Goal: Book appointment/travel/reservation

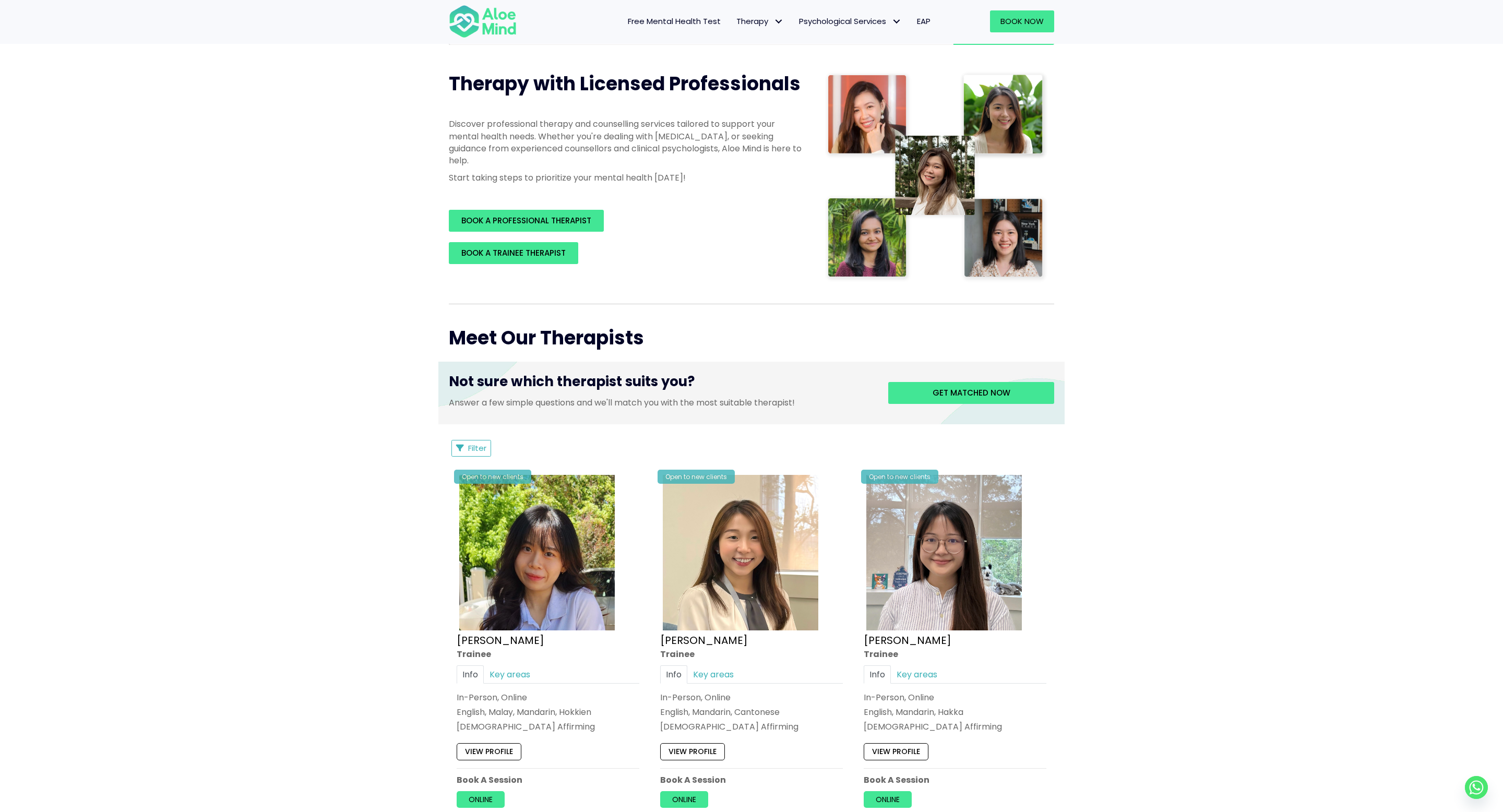
scroll to position [197, 0]
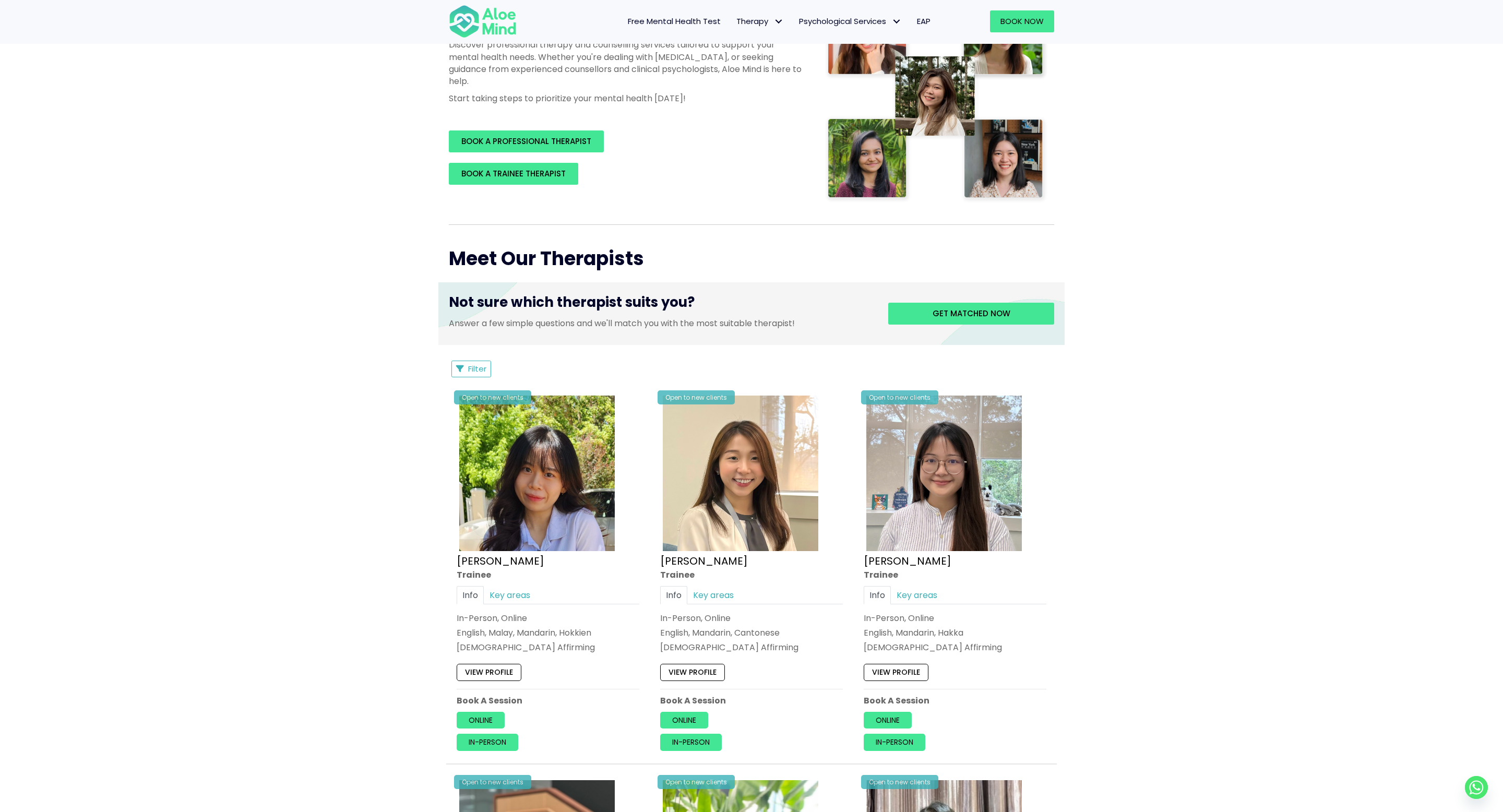
click at [472, 365] on span "Filter" at bounding box center [477, 369] width 18 height 11
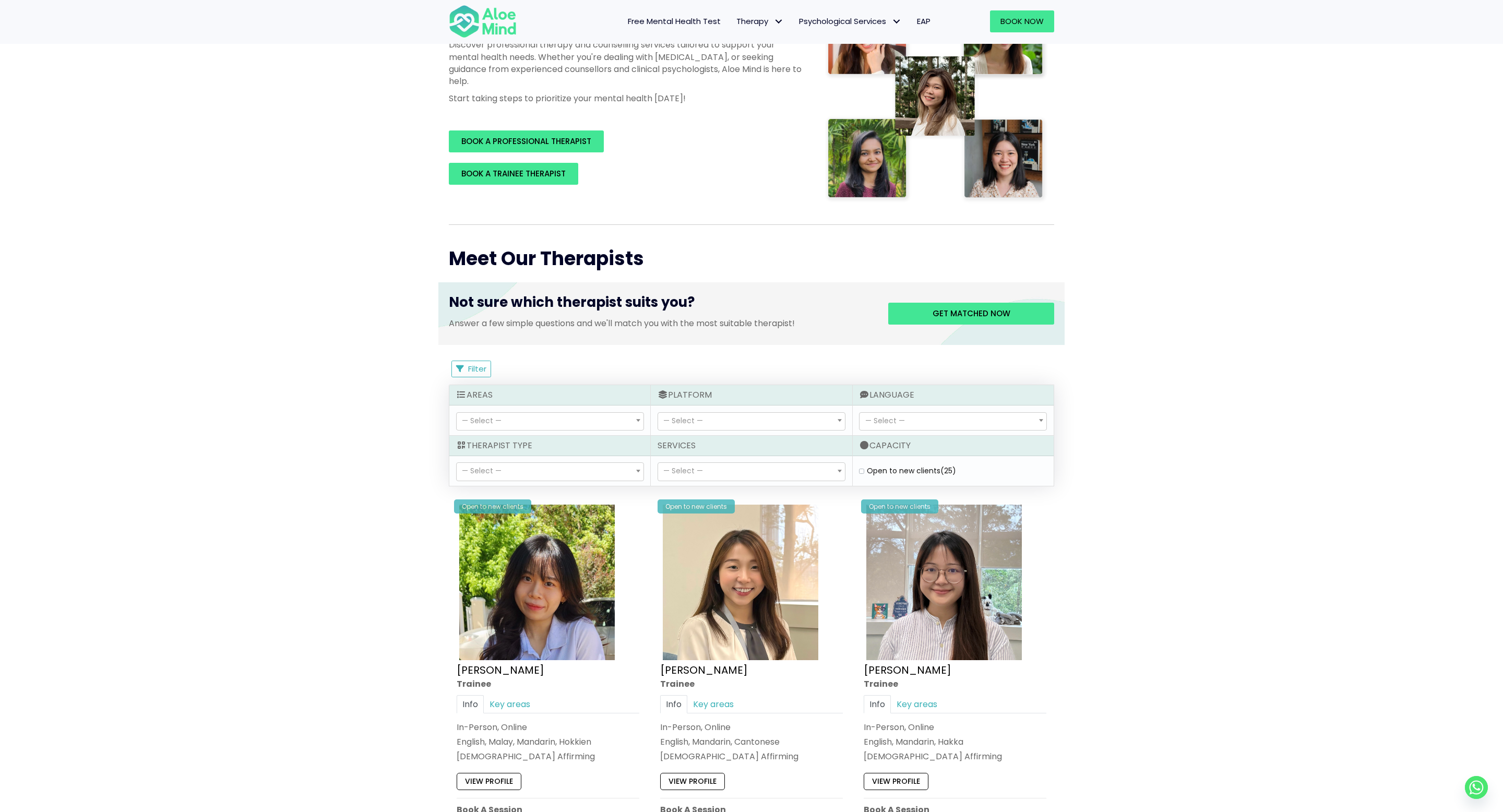
click at [628, 419] on span "— Select —" at bounding box center [550, 422] width 187 height 18
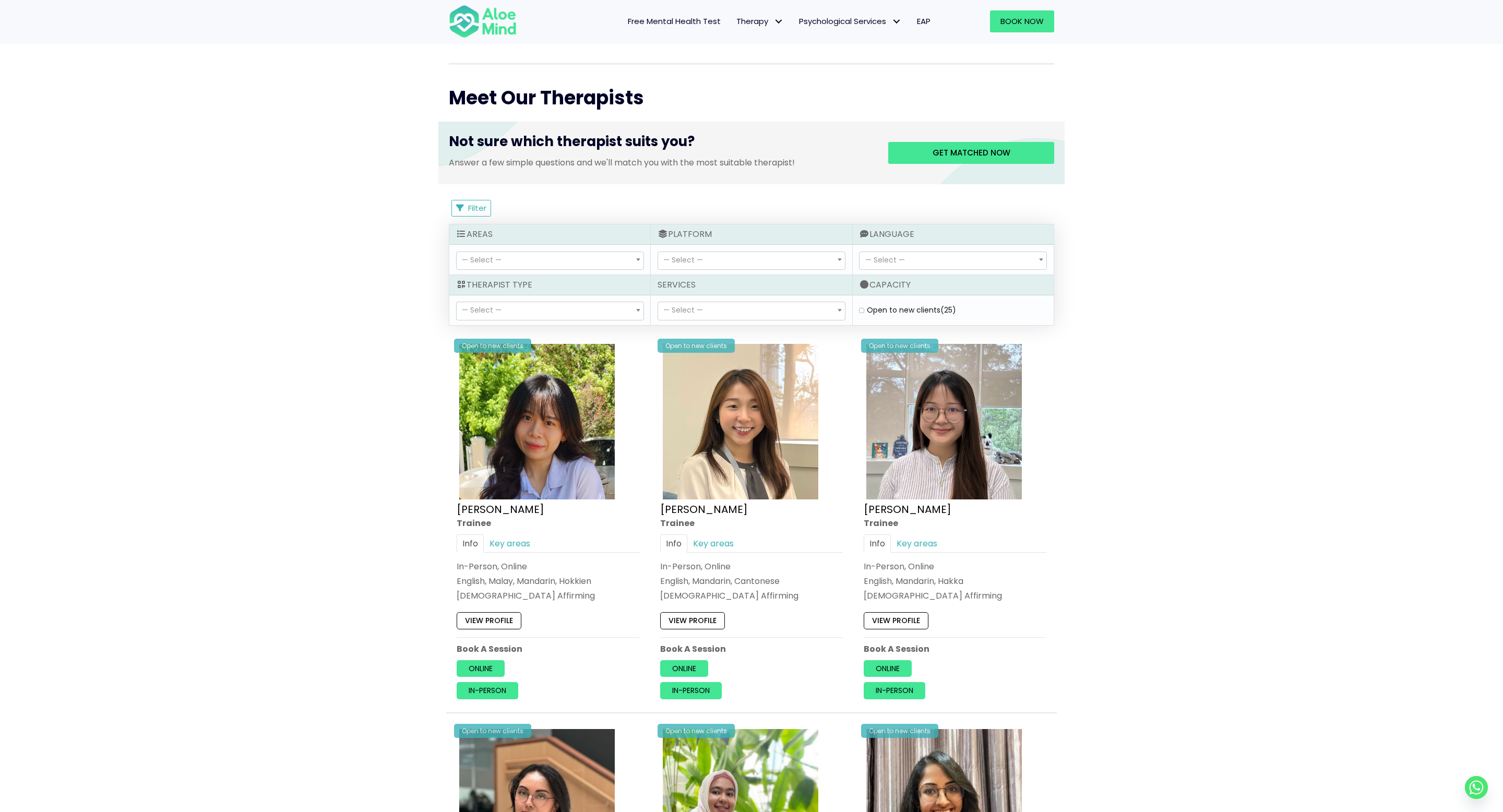
scroll to position [436, 0]
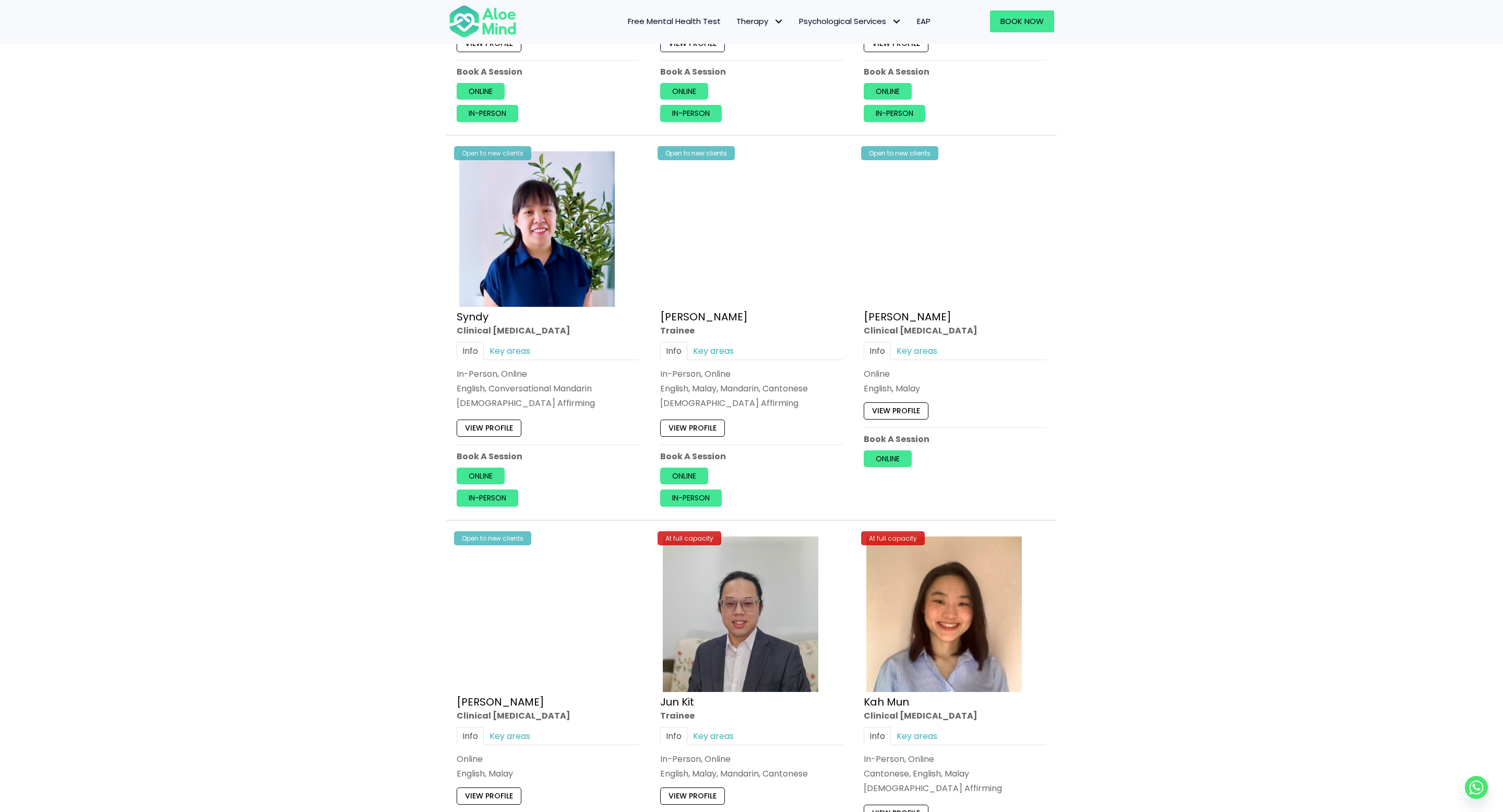
scroll to position [1418, 0]
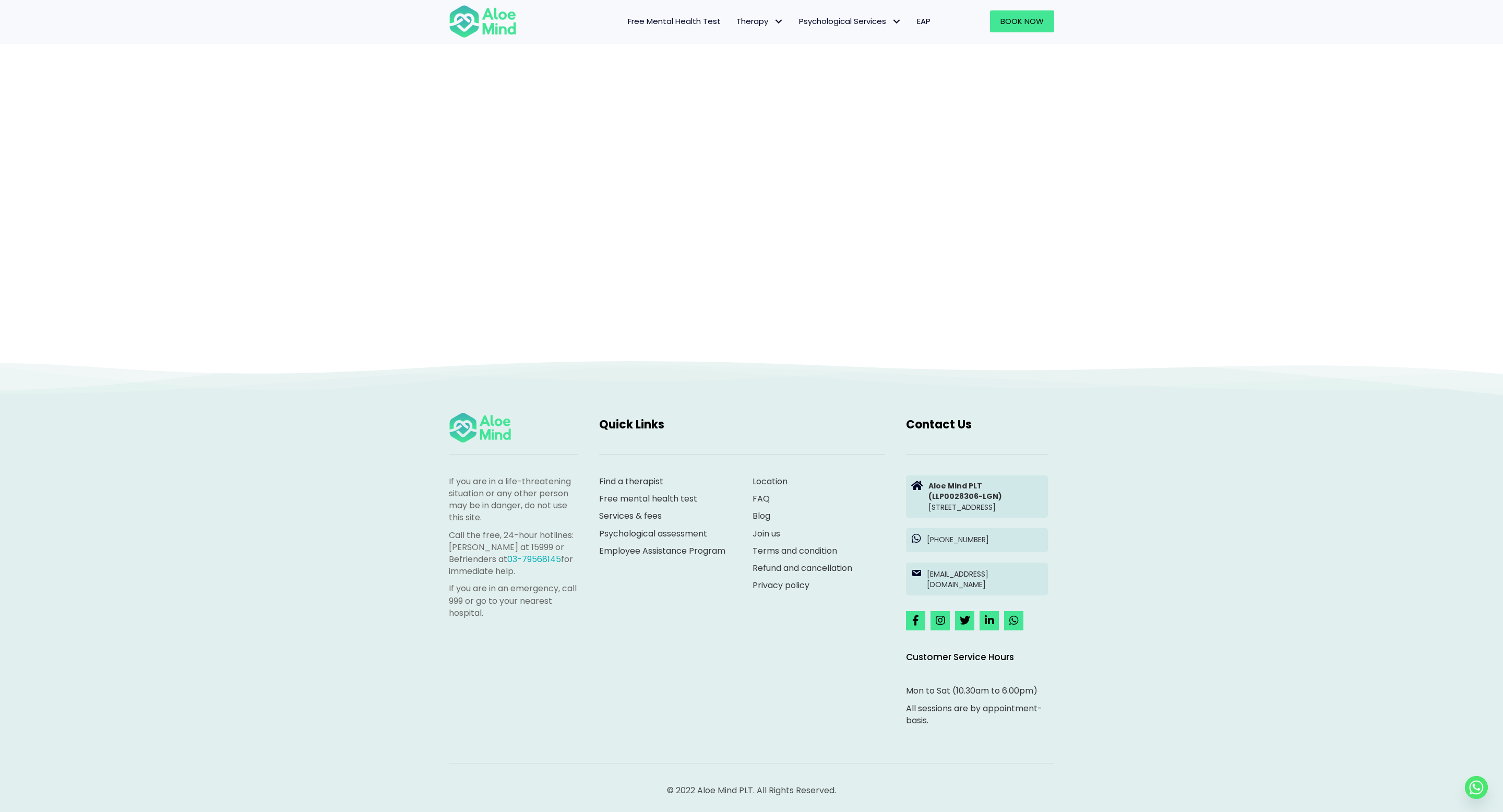
scroll to position [172, 0]
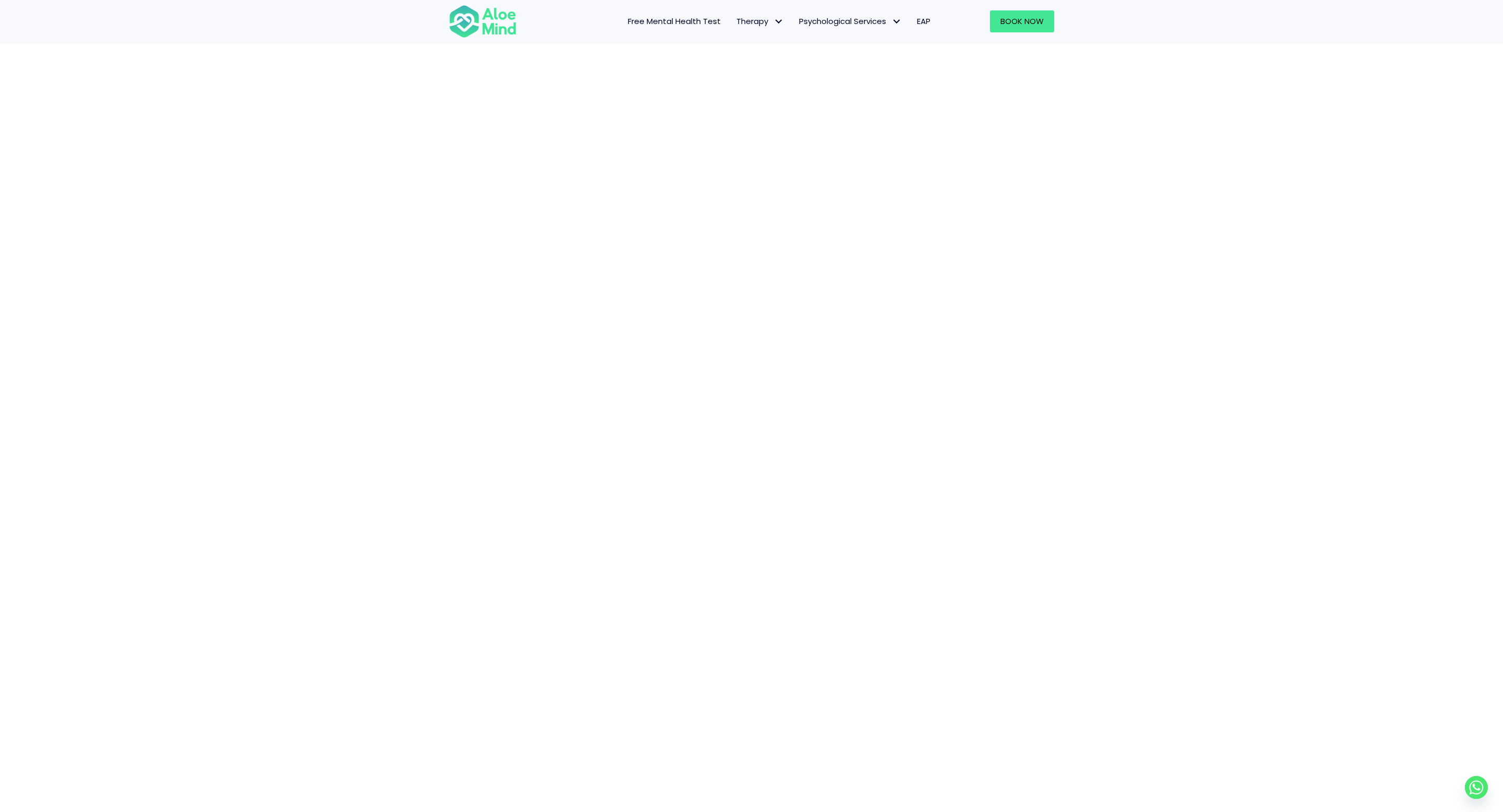
click at [1391, 317] on div "Book a session" at bounding box center [752, 408] width 1503 height 1045
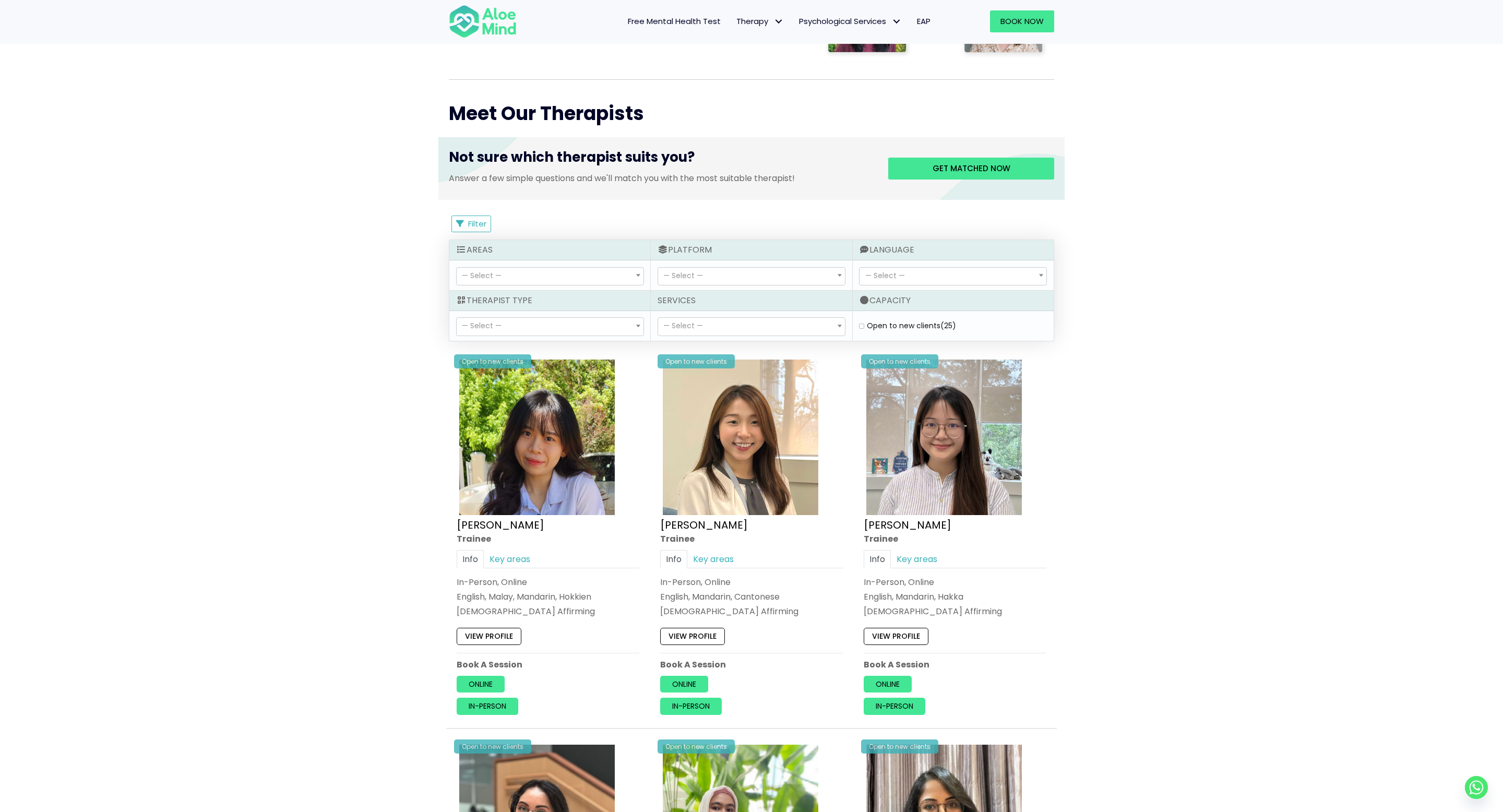
scroll to position [338, 0]
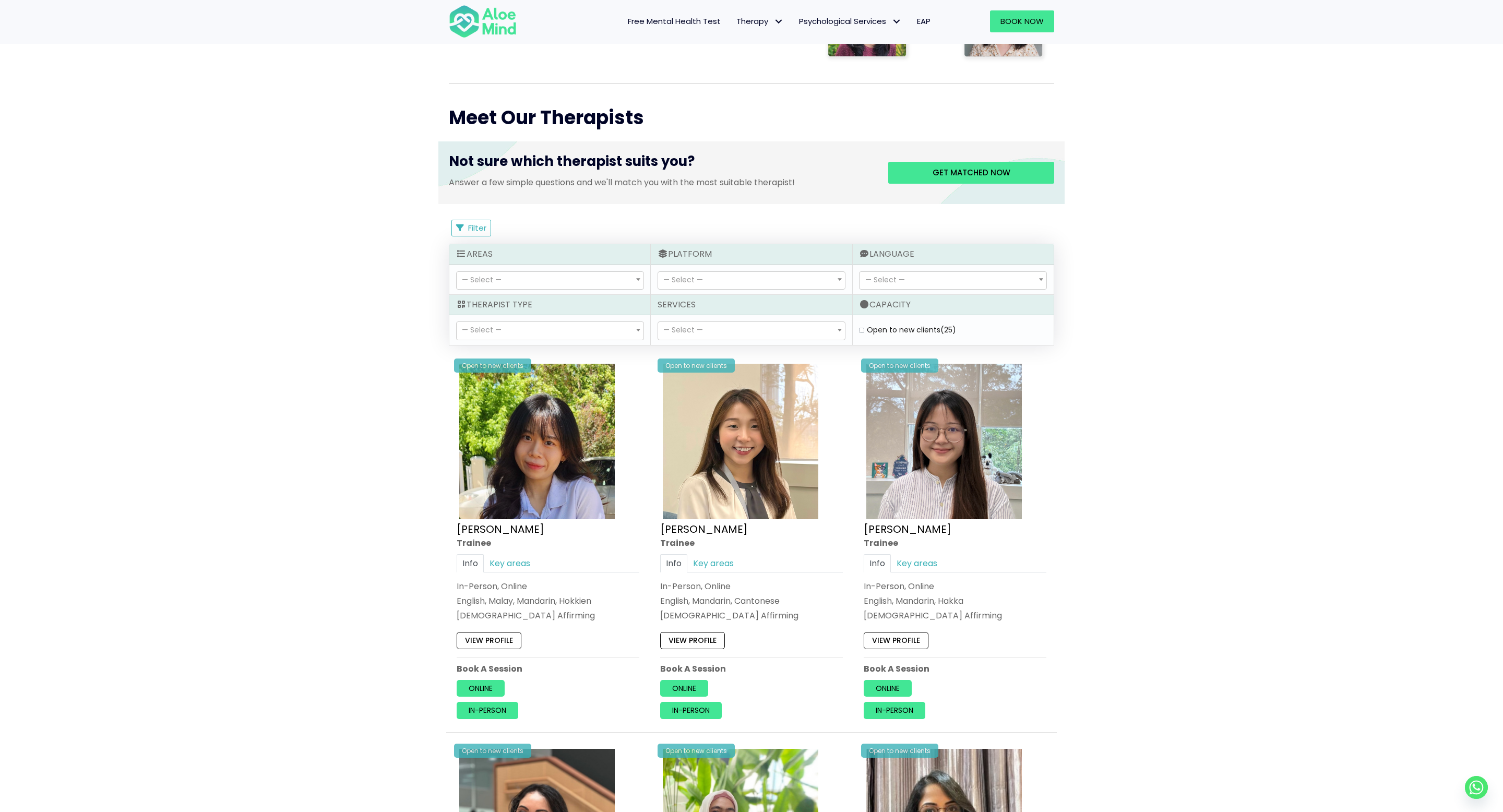
click at [573, 296] on div "Therapist Type" at bounding box center [550, 304] width 201 height 20
click at [573, 289] on div "— Select — Abuse (13) Academic (21) Addiction (9) adhd (0) Anger (27) Anxiety (…" at bounding box center [550, 279] width 201 height 30
click at [573, 285] on span "— Select —" at bounding box center [550, 281] width 187 height 18
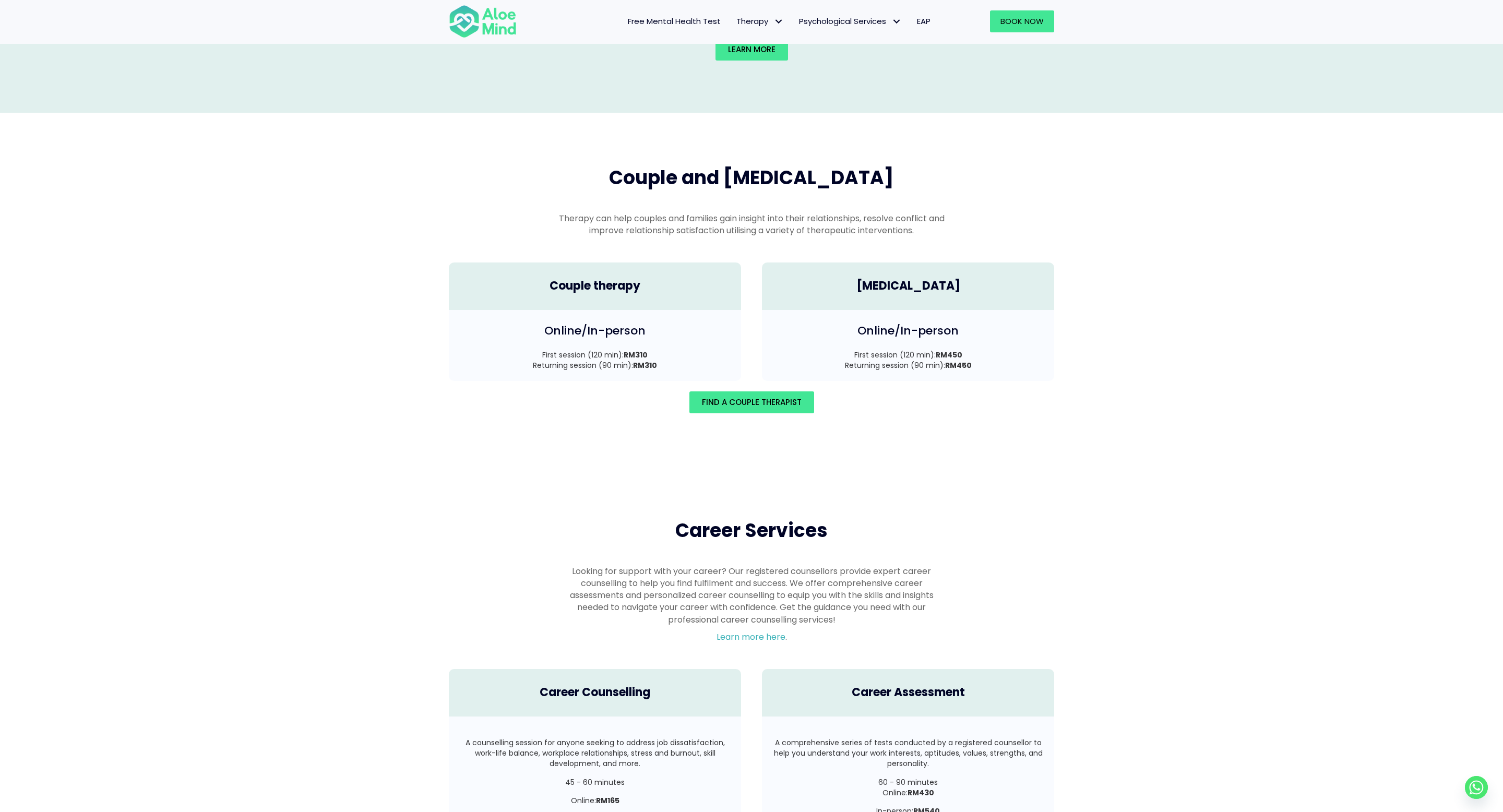
scroll to position [1314, 0]
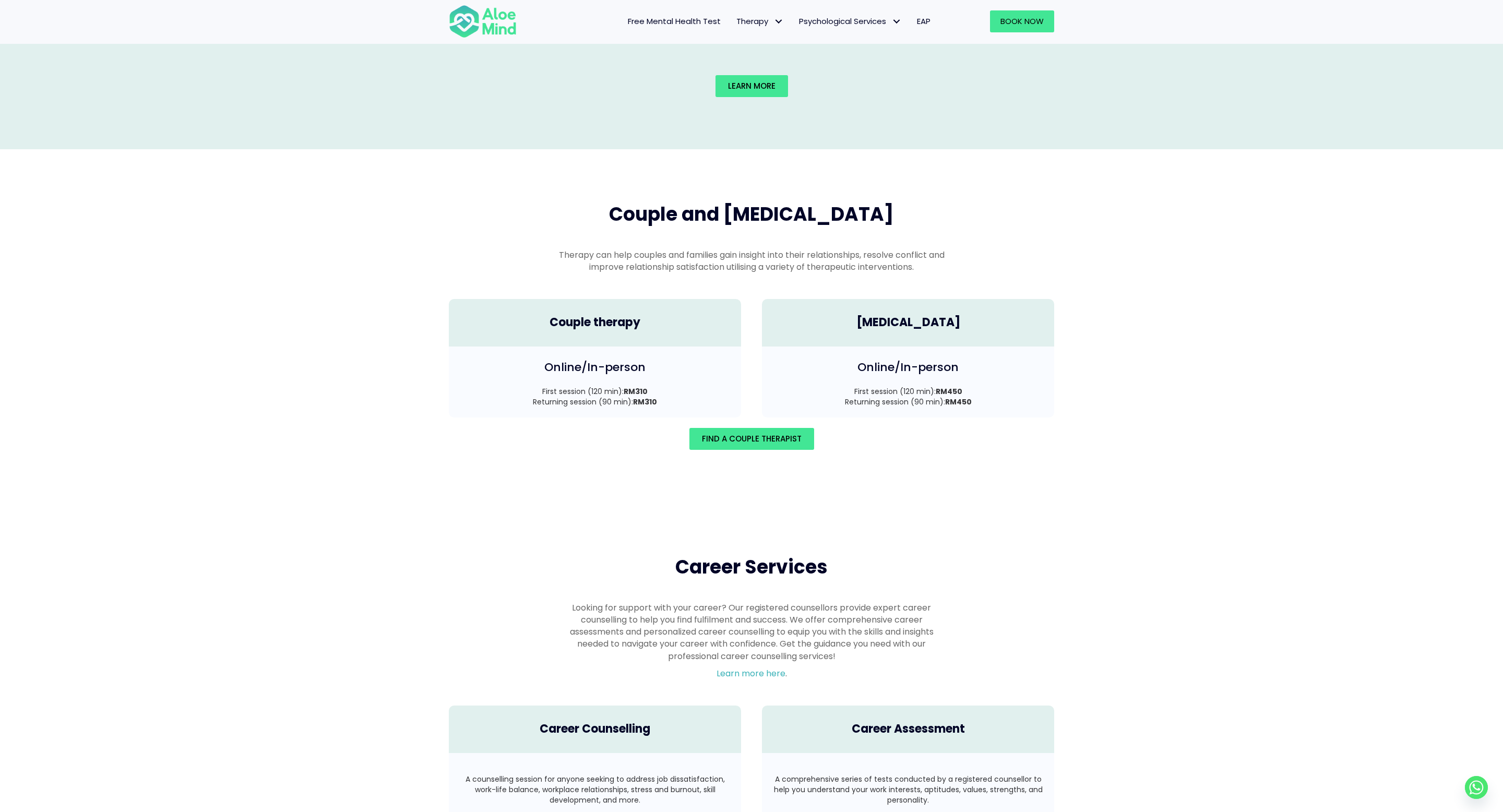
click at [660, 299] on div "Couple therapy" at bounding box center [595, 323] width 292 height 47
click at [740, 202] on span "Couple and family therapy" at bounding box center [752, 214] width 285 height 27
click at [755, 437] on link "Find A Couple Therapist" at bounding box center [752, 439] width 125 height 22
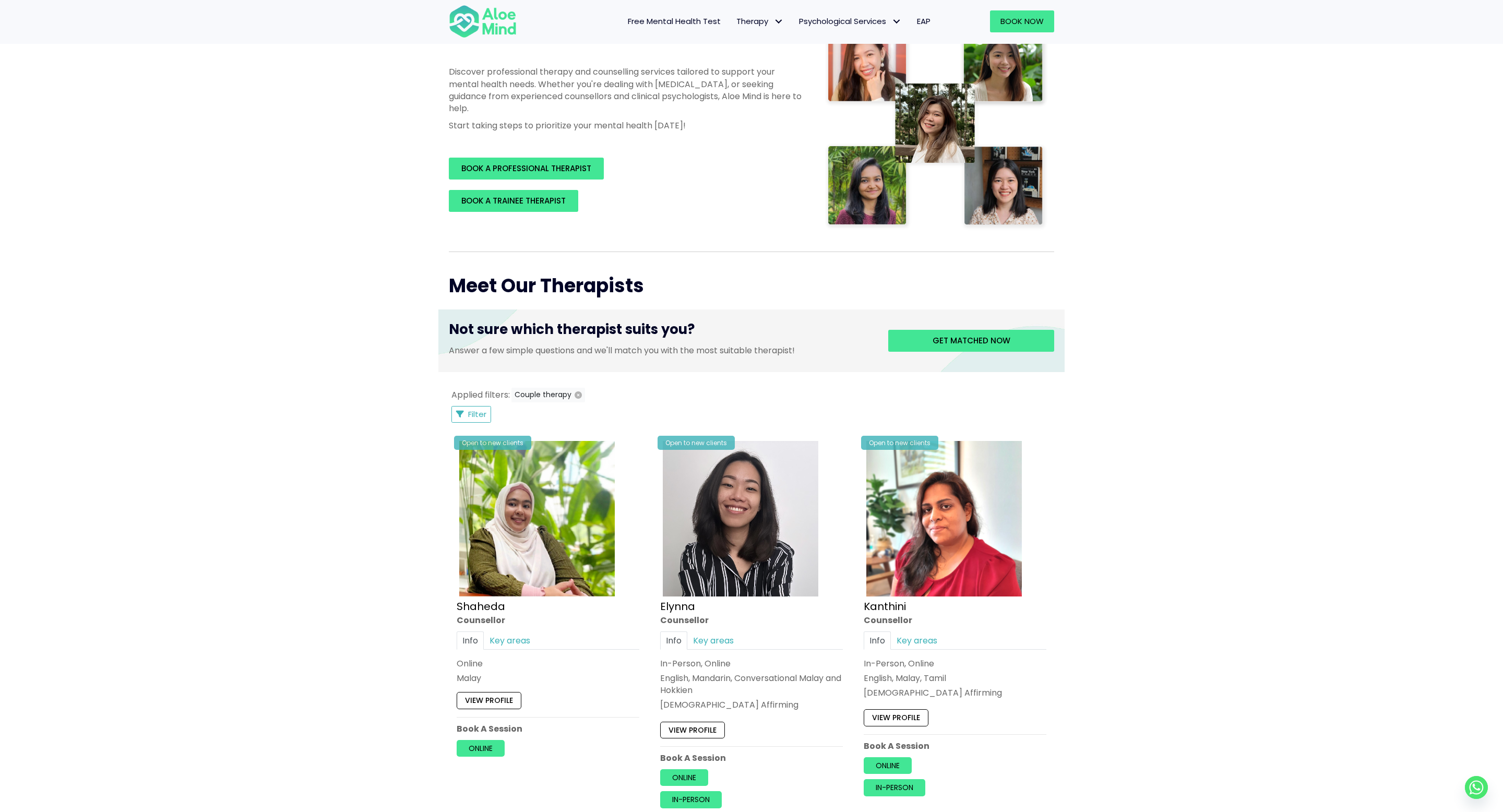
scroll to position [451, 0]
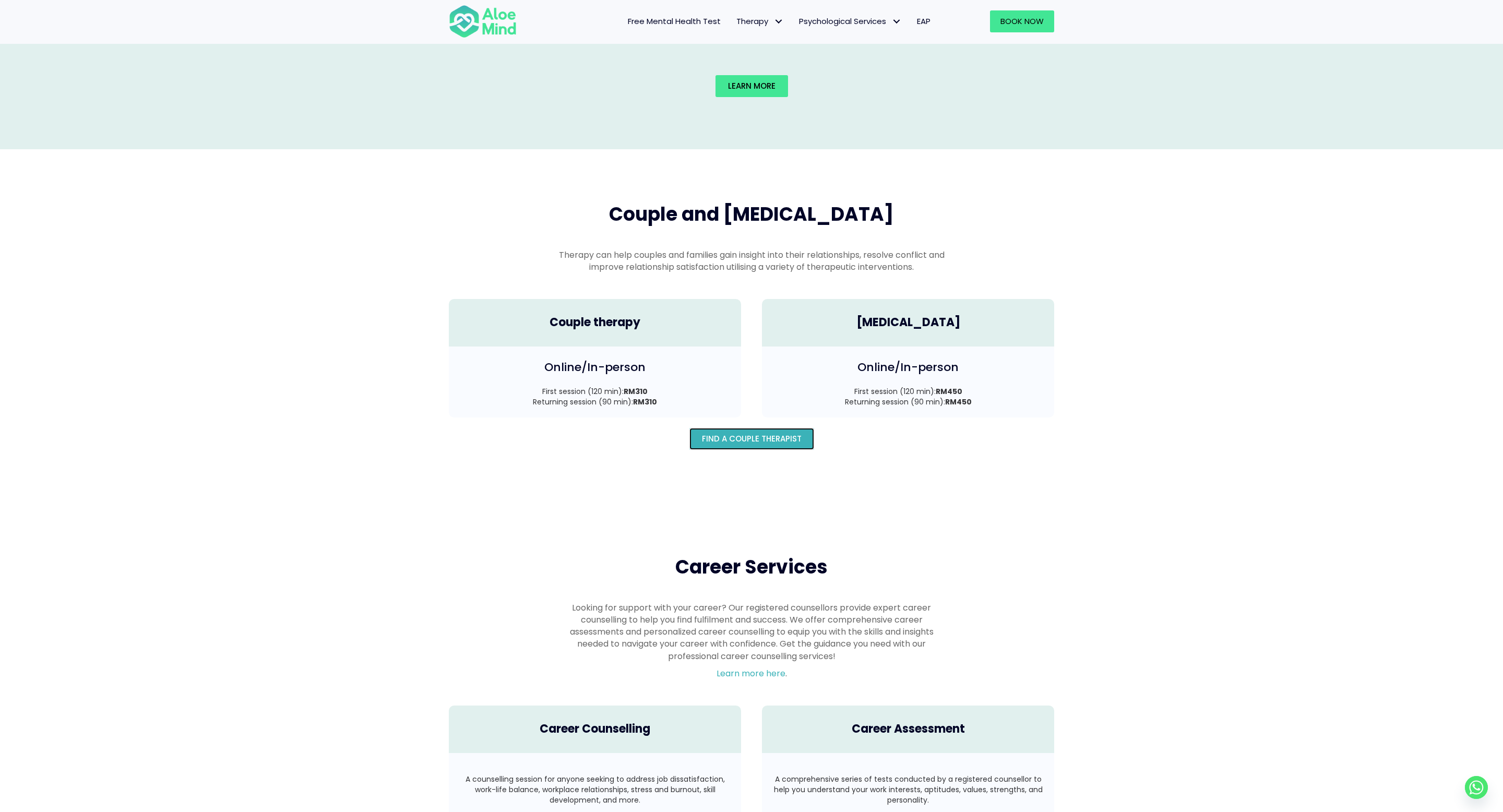
click at [782, 428] on link "Find A Couple Therapist" at bounding box center [752, 439] width 125 height 22
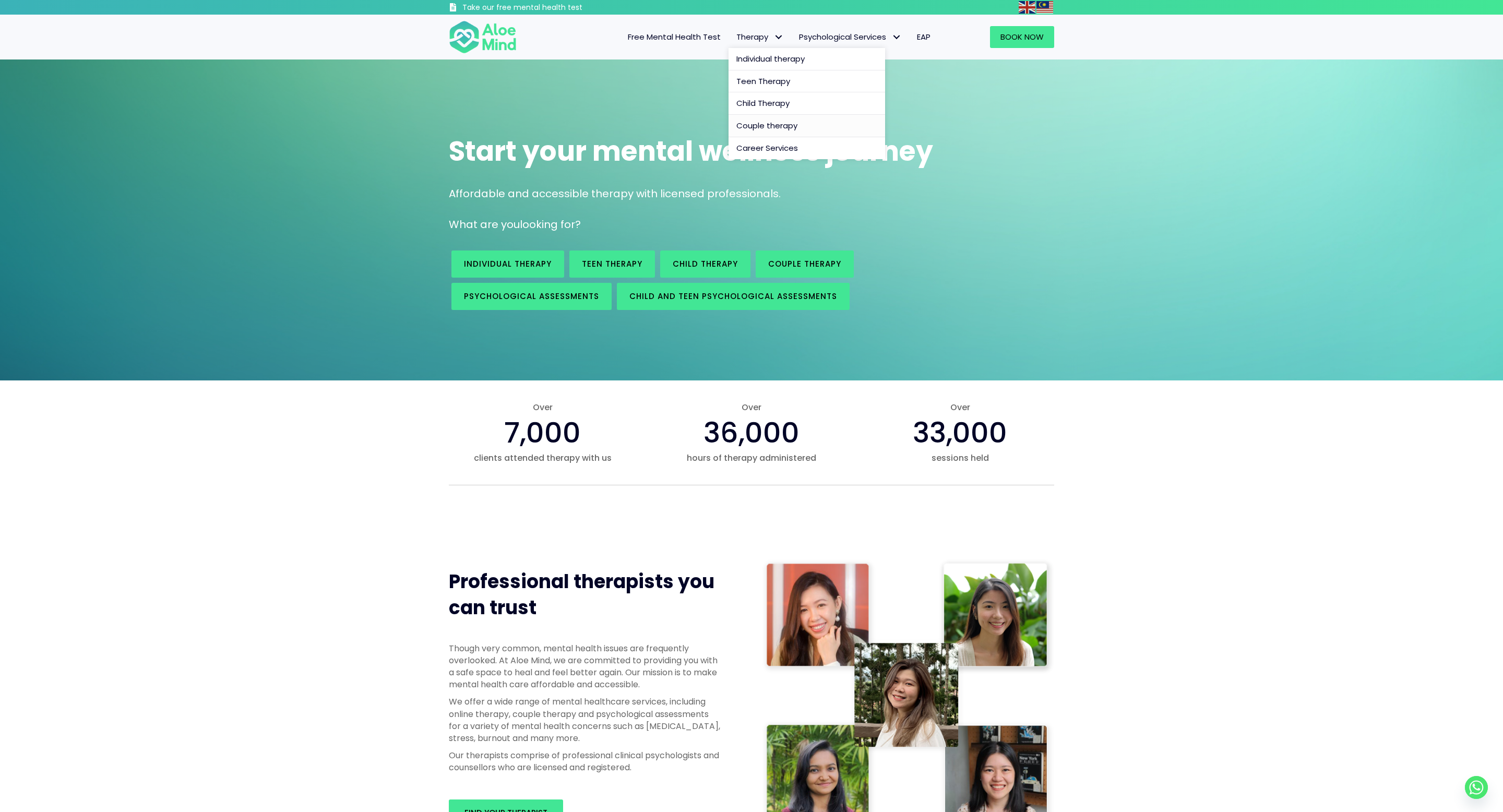
click at [760, 128] on span "Couple therapy" at bounding box center [767, 125] width 61 height 11
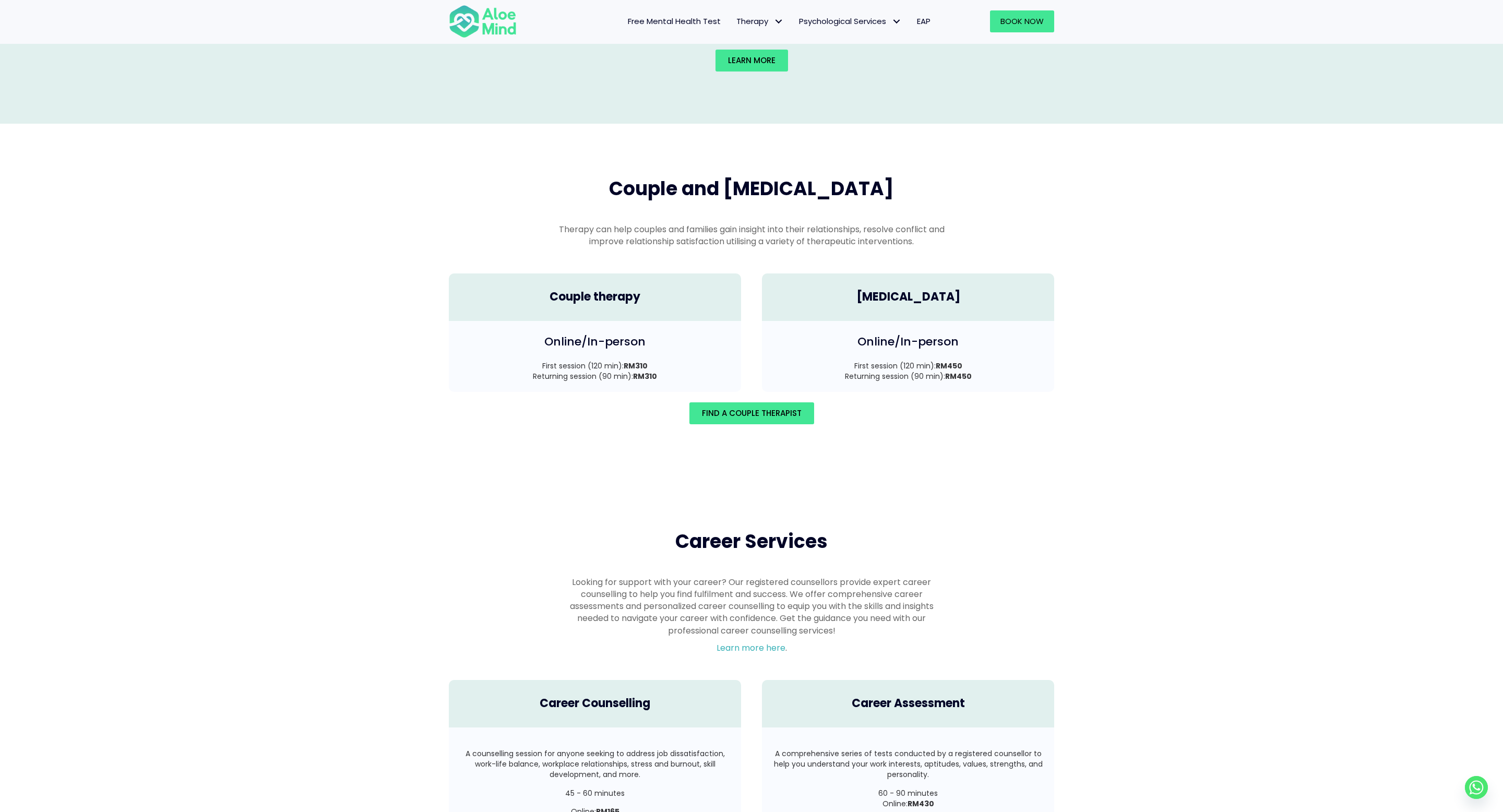
scroll to position [1442, 0]
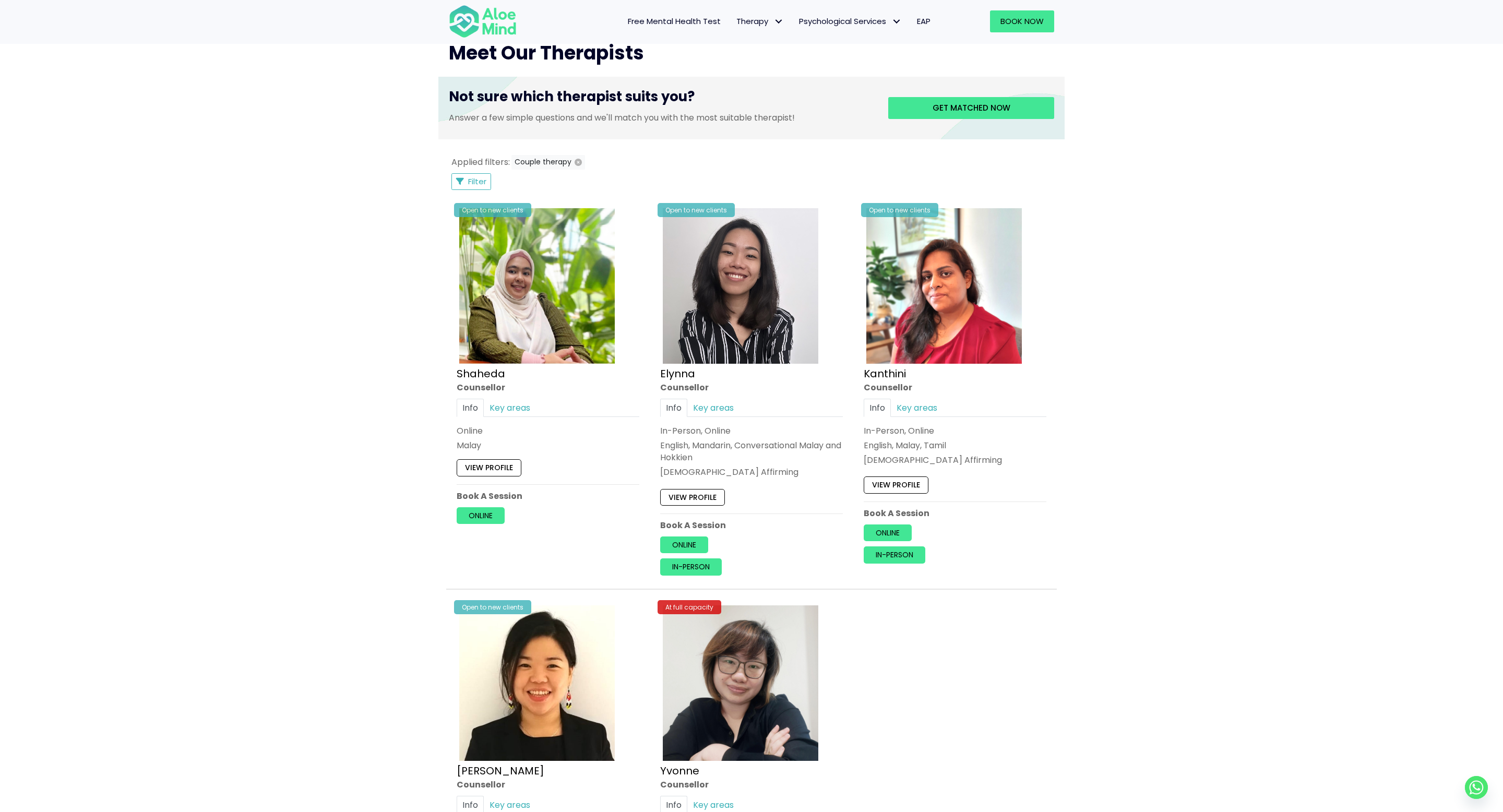
scroll to position [444, 0]
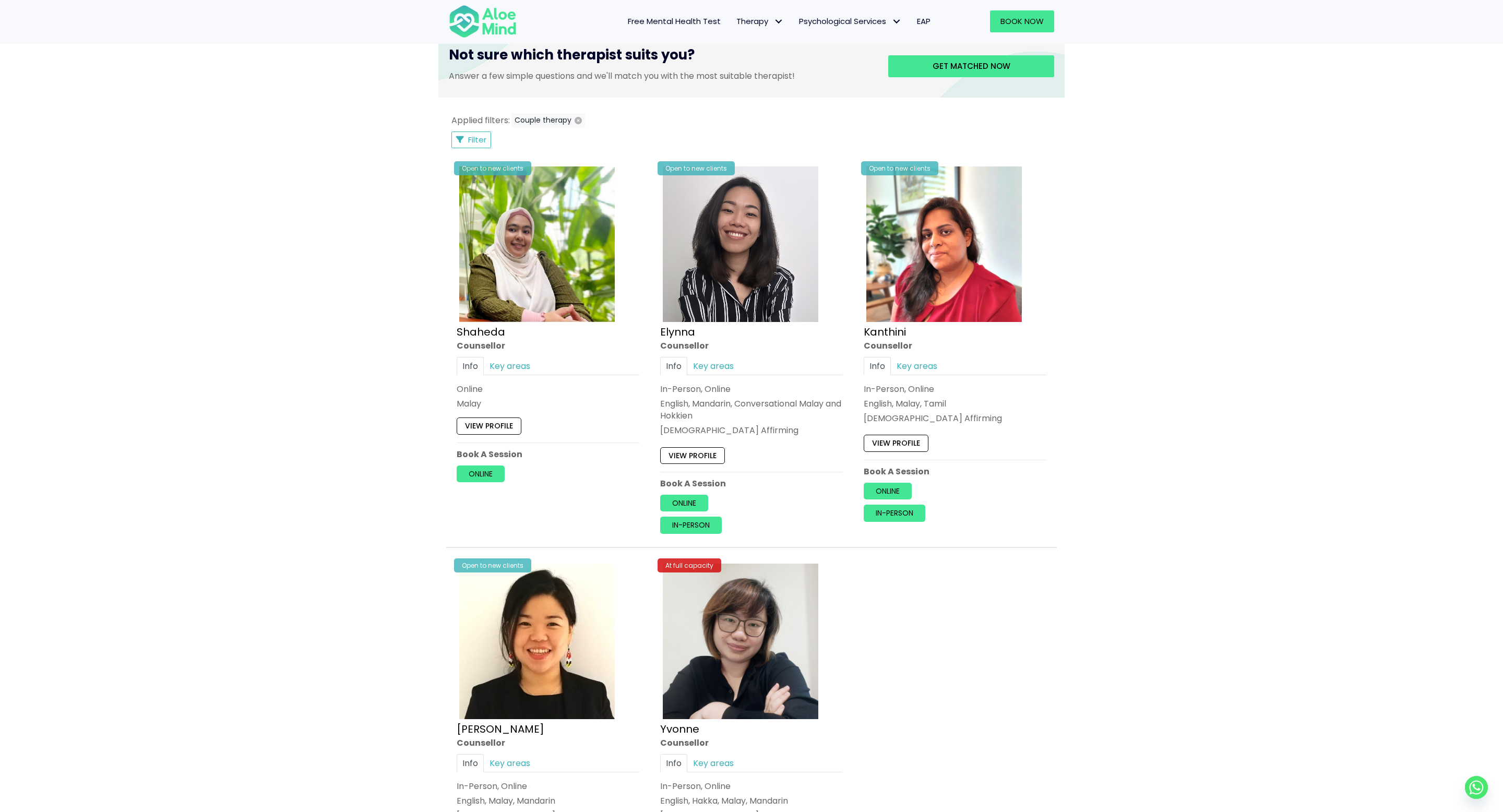
click at [1107, 477] on div "Book a session Search Therapy with Licensed Professionals Discover professional…" at bounding box center [752, 299] width 1503 height 1371
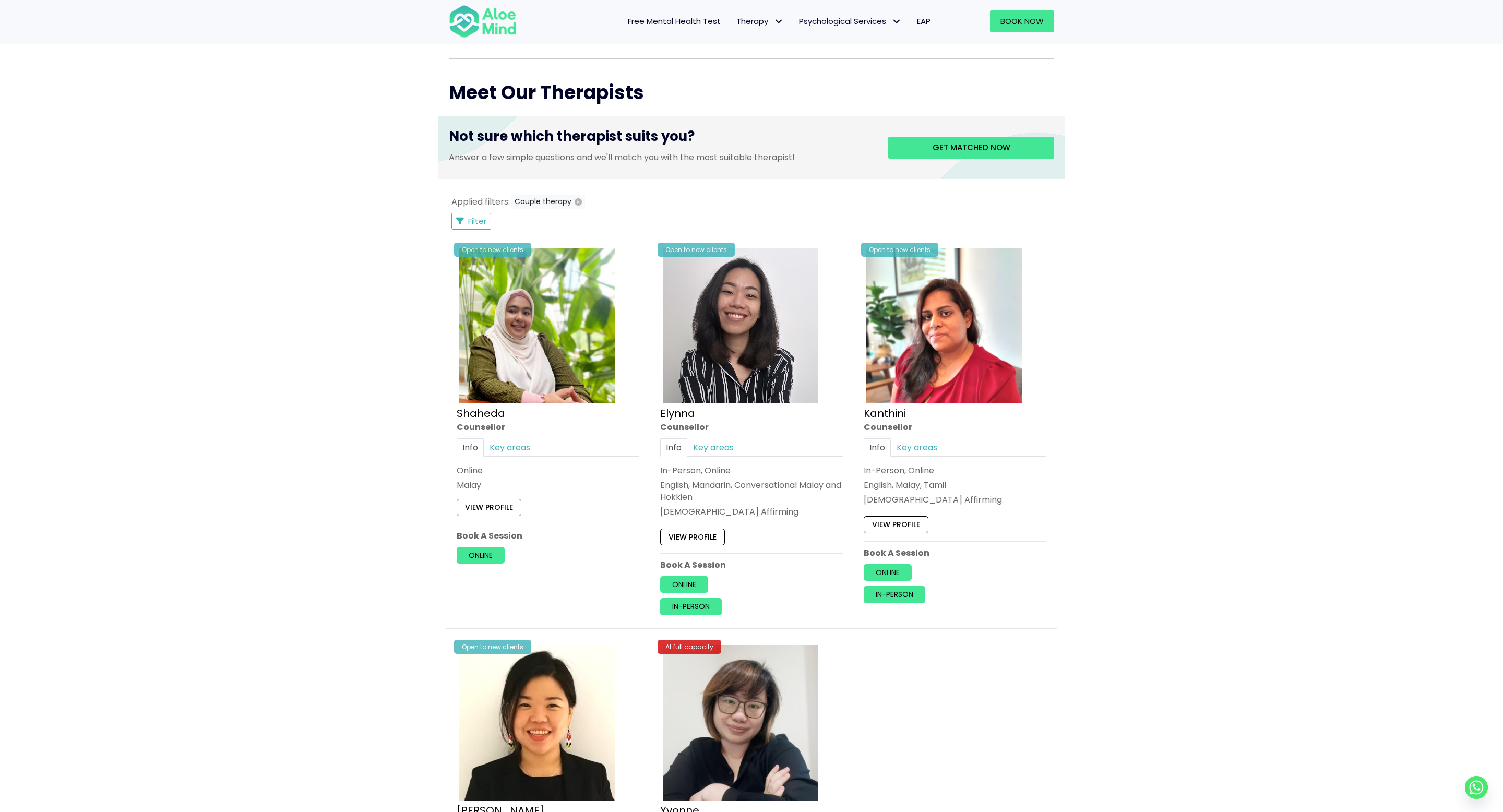
scroll to position [290, 0]
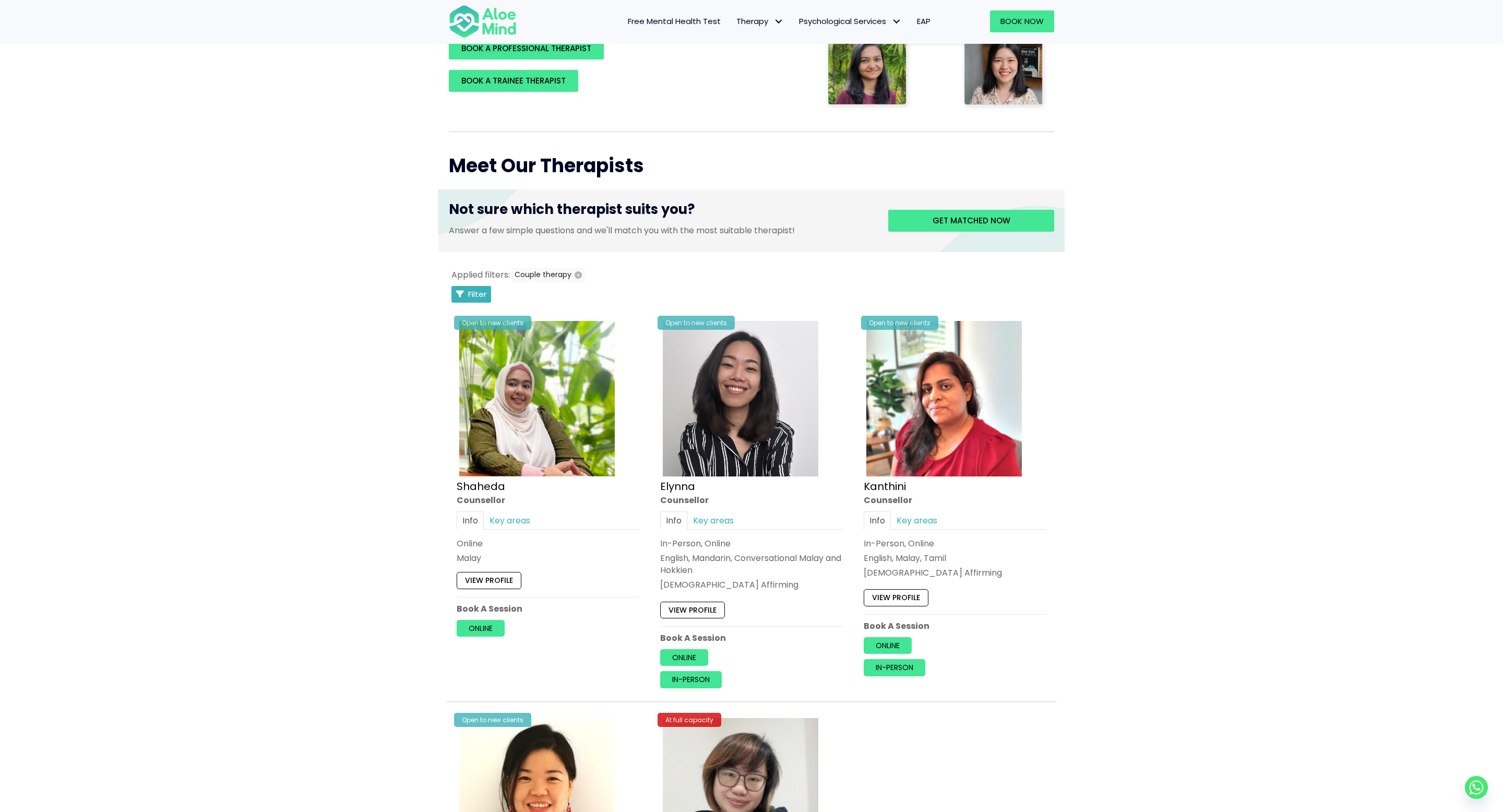
click at [480, 289] on span "Filter" at bounding box center [477, 294] width 18 height 11
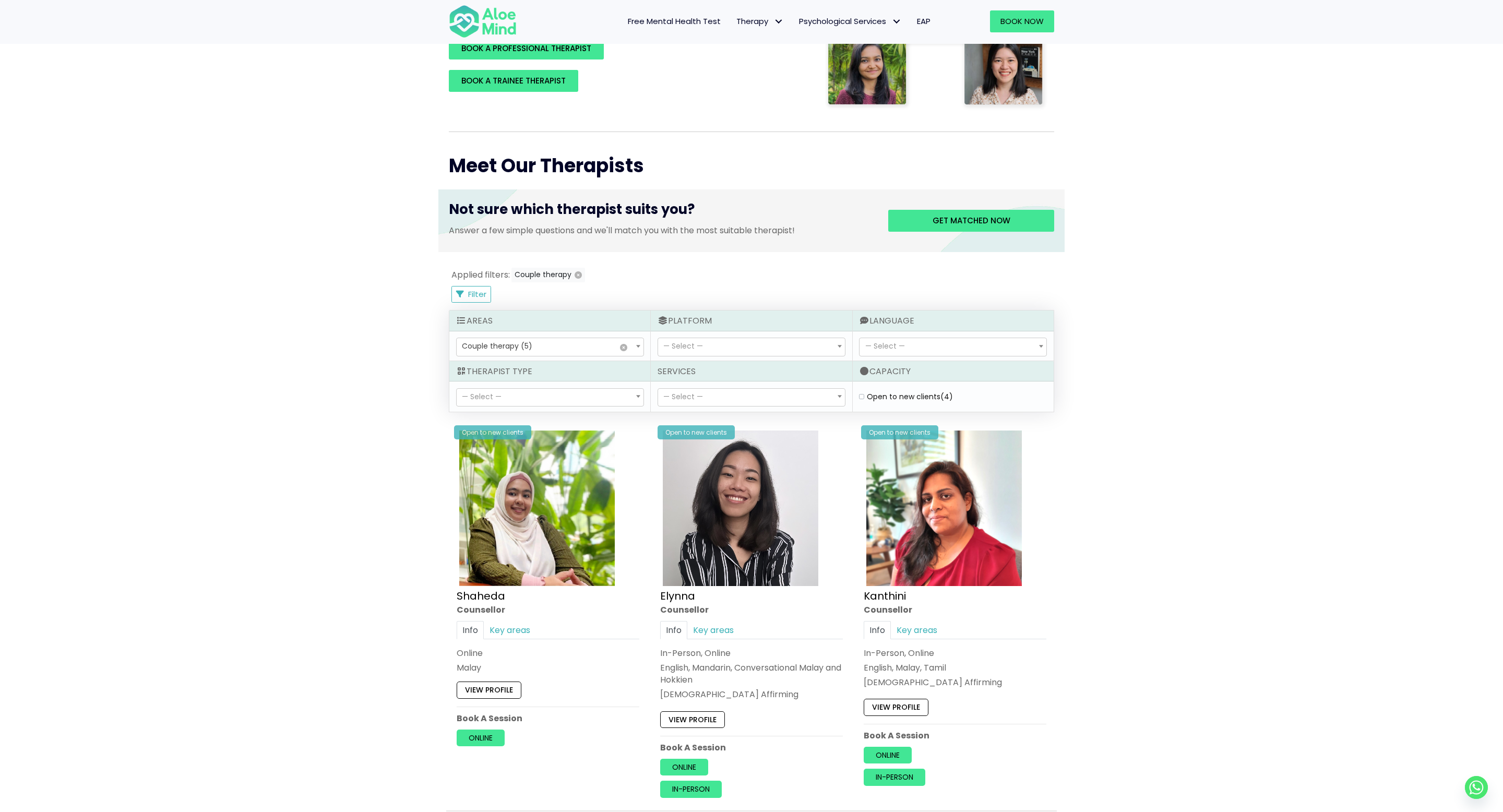
click at [867, 393] on label "Open to new clients (4)" at bounding box center [910, 397] width 86 height 10
click at [864, 393] on clients "Open to new clients (4)" at bounding box center [861, 397] width 5 height 7
checkbox clients "true"
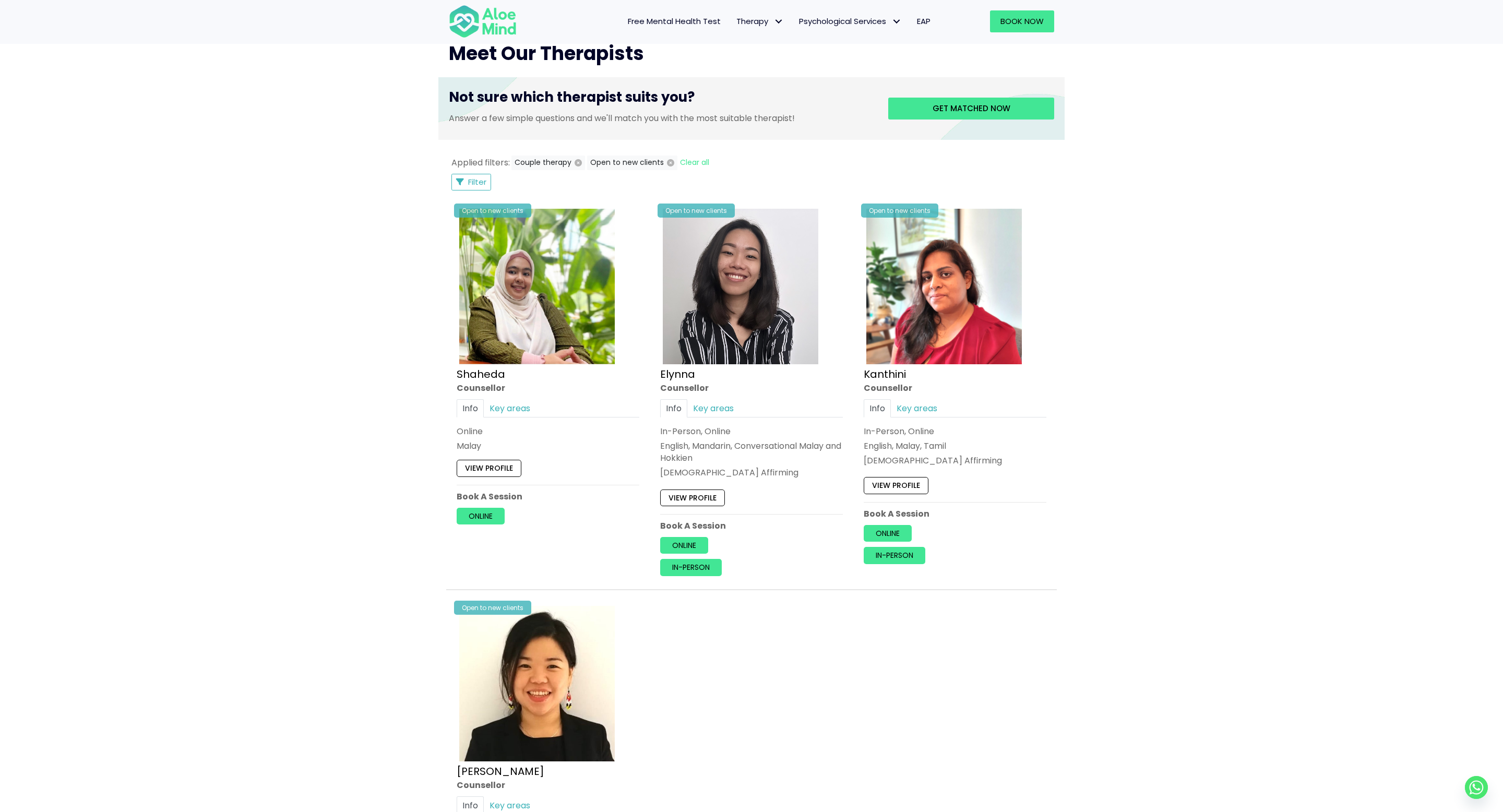
scroll to position [235, 0]
